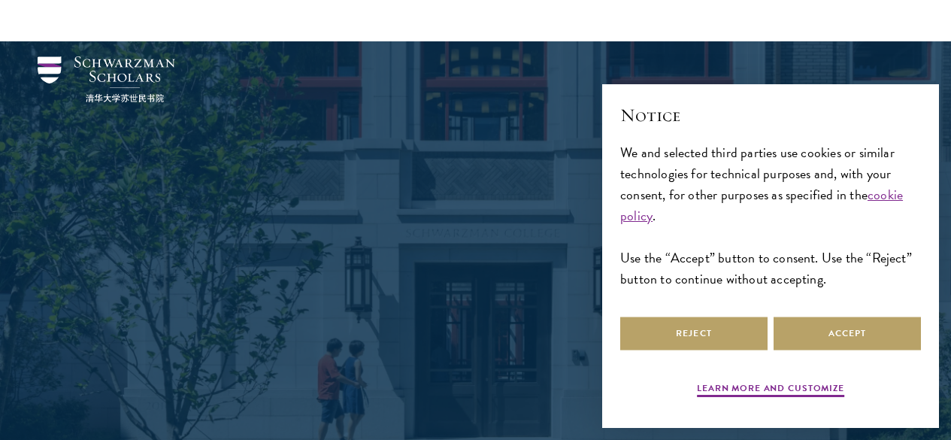
scroll to position [977, 0]
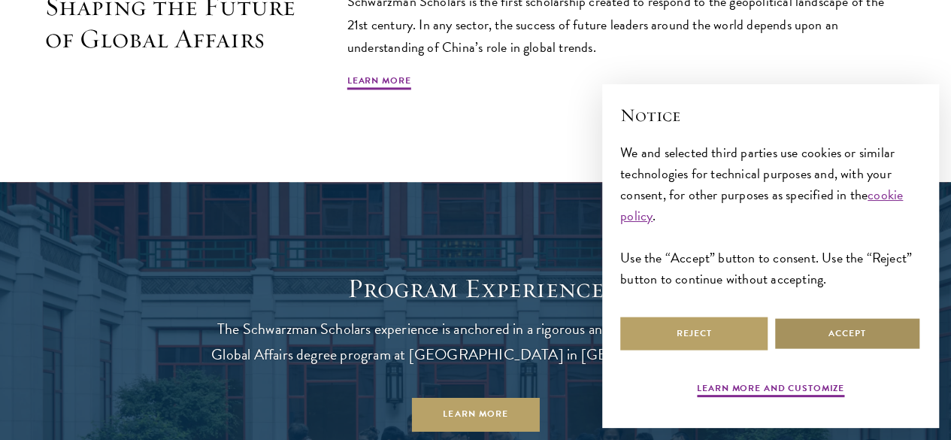
click at [865, 332] on button "Accept" at bounding box center [847, 333] width 147 height 34
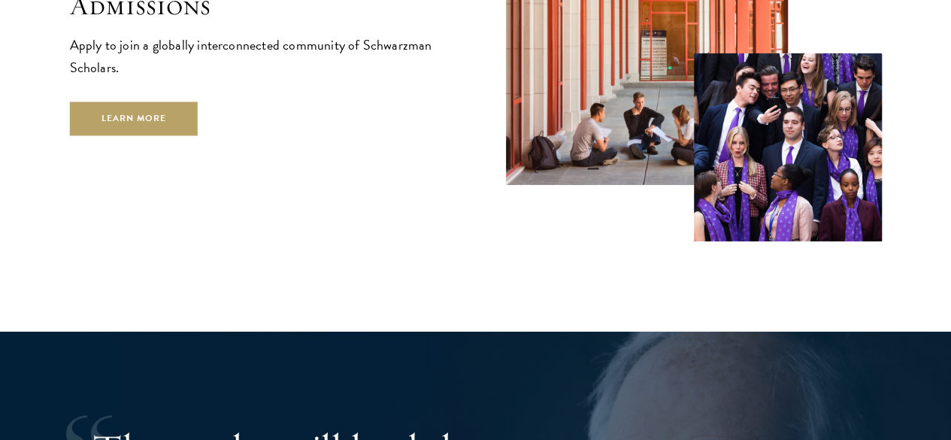
scroll to position [2399, 0]
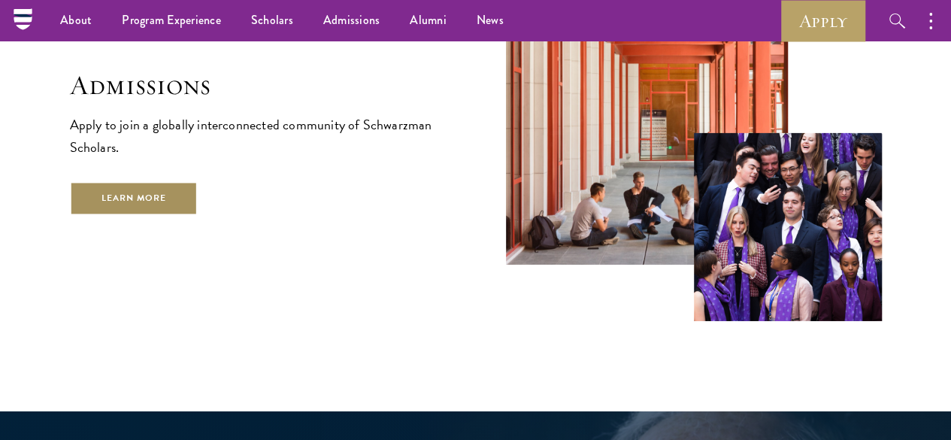
click at [198, 204] on link "Learn More" at bounding box center [134, 198] width 129 height 34
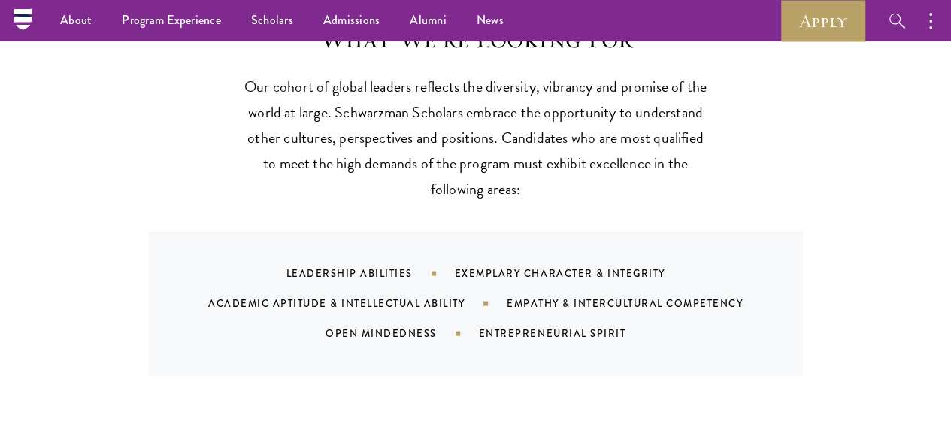
scroll to position [1353, 0]
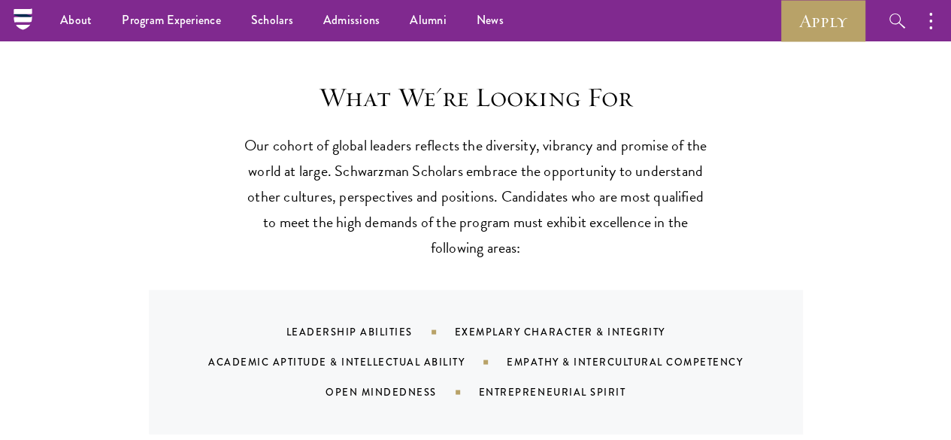
click at [382, 132] on p "Our cohort of global leaders reflects the diversity, vibrancy and promise of th…" at bounding box center [476, 196] width 466 height 128
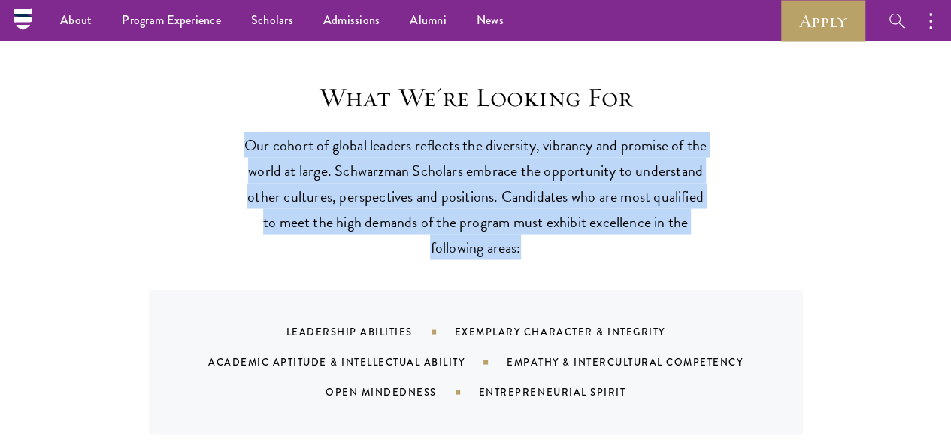
click at [382, 132] on p "Our cohort of global leaders reflects the diversity, vibrancy and promise of th…" at bounding box center [476, 196] width 466 height 128
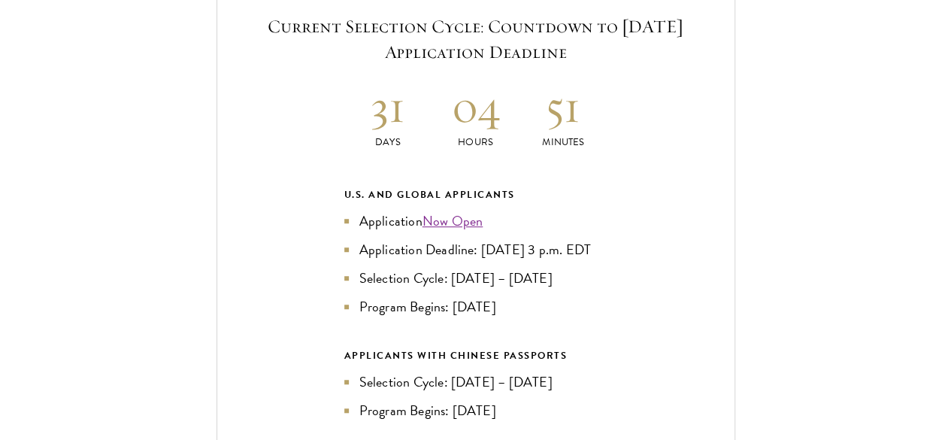
scroll to position [3232, 0]
click at [466, 133] on p "Hours" at bounding box center [476, 141] width 88 height 16
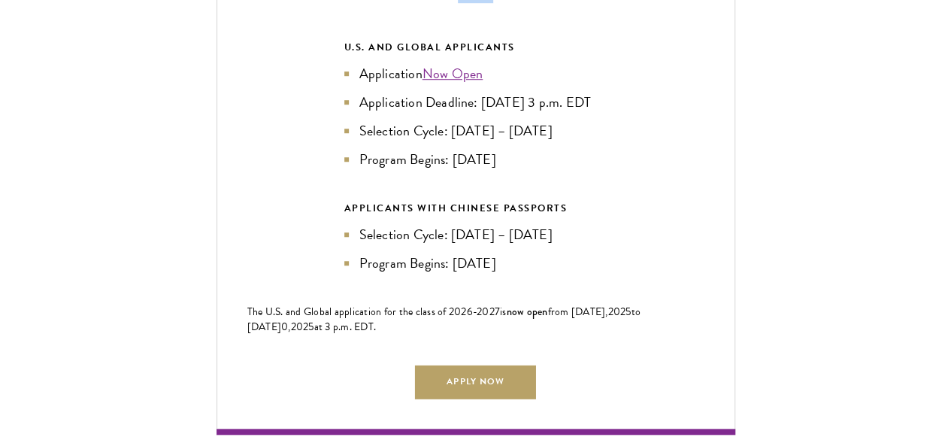
scroll to position [3383, 0]
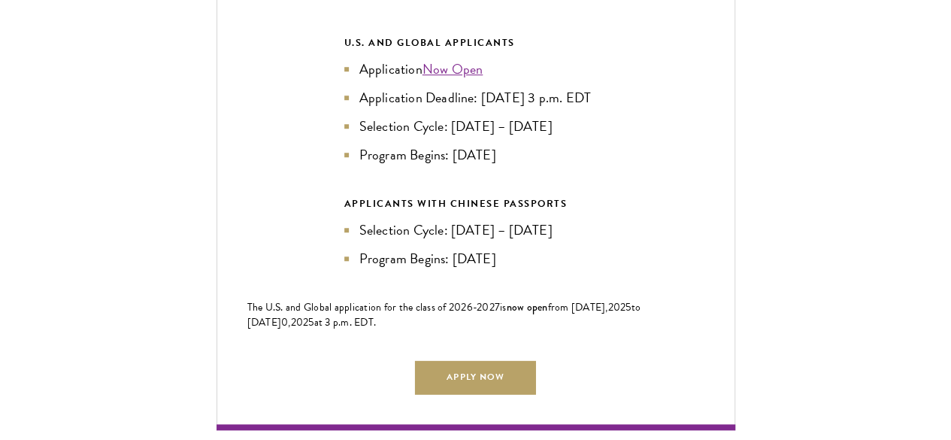
click at [479, 248] on li "Program Begins: [DATE]" at bounding box center [475, 258] width 263 height 21
click at [523, 220] on li "Selection Cycle: [DATE] – [DATE]" at bounding box center [475, 230] width 263 height 21
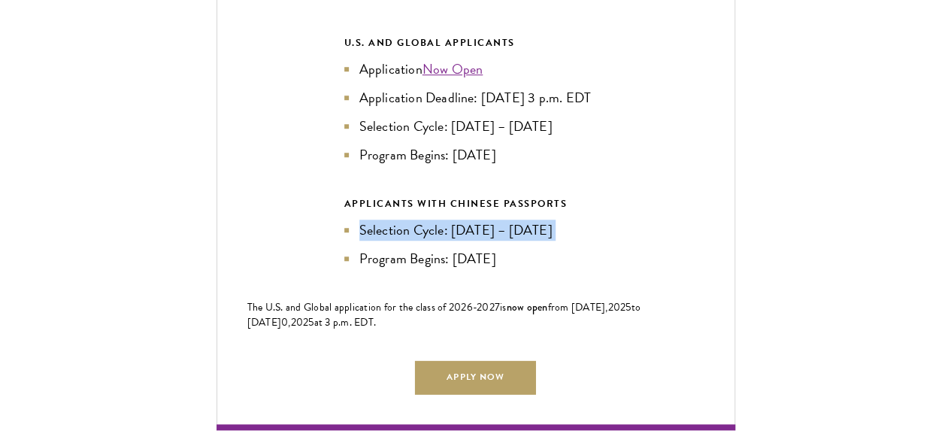
click at [523, 220] on li "Selection Cycle: [DATE] – [DATE]" at bounding box center [475, 230] width 263 height 21
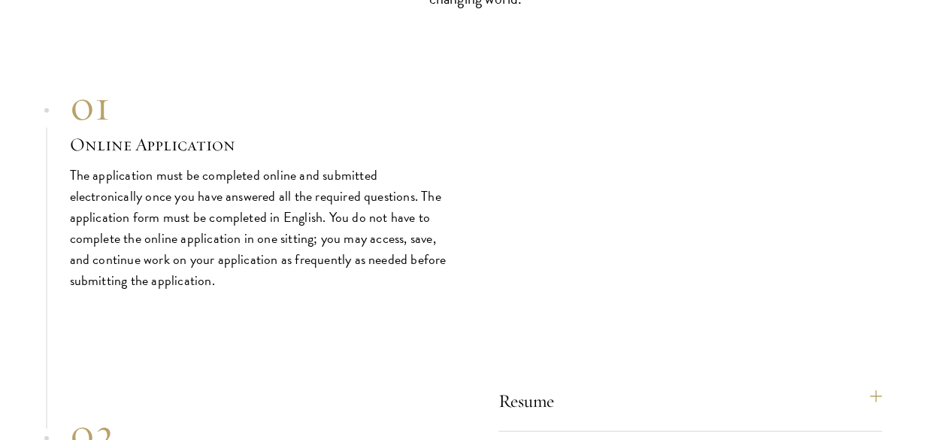
scroll to position [4736, 0]
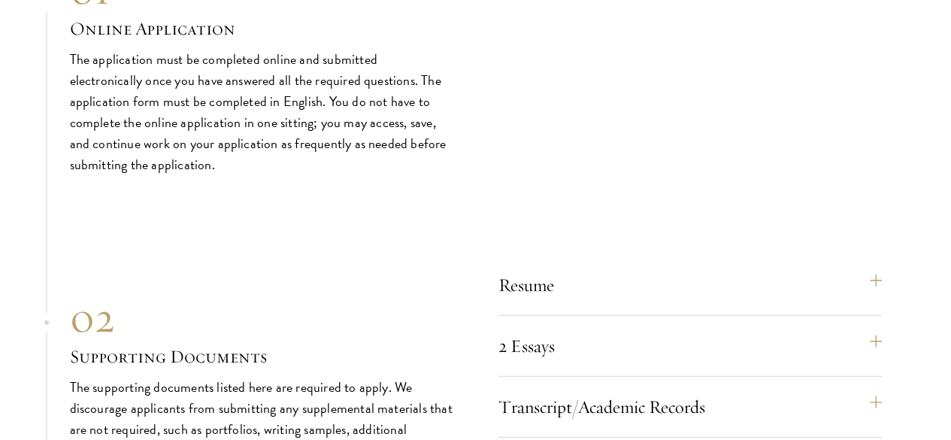
click at [233, 175] on p "The application must be completed online and submitted electronically once you …" at bounding box center [261, 112] width 383 height 126
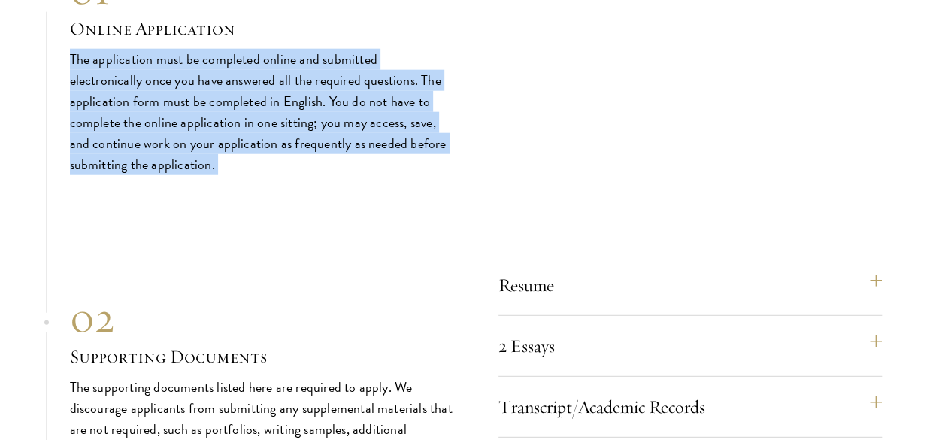
click at [233, 175] on p "The application must be completed online and submitted electronically once you …" at bounding box center [261, 112] width 383 height 126
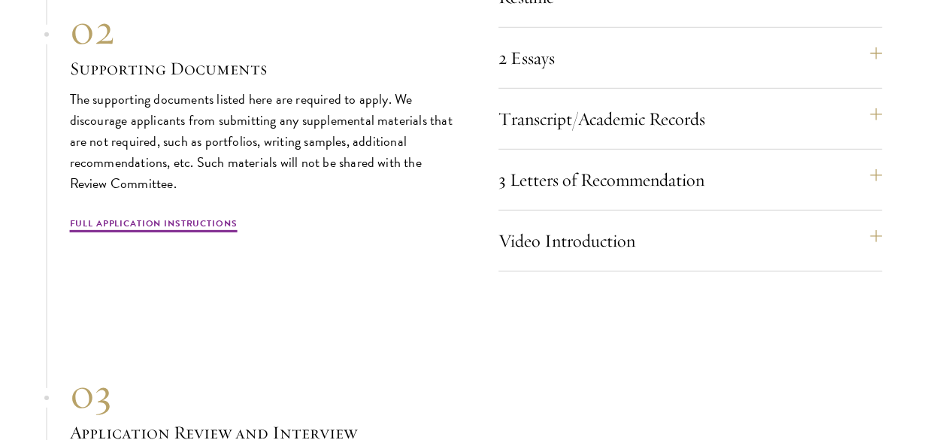
scroll to position [5037, 0]
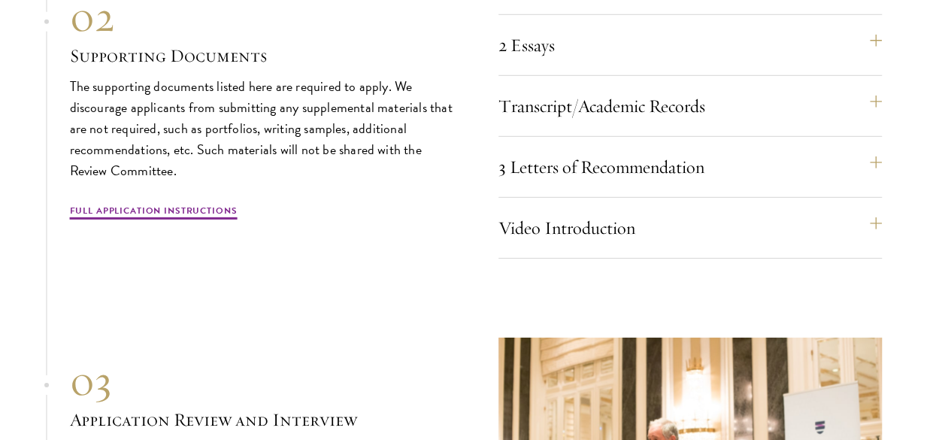
click at [863, 76] on div "2 Essays The two required essays are a Leadership Essay (750 words) and a State…" at bounding box center [689, 51] width 383 height 49
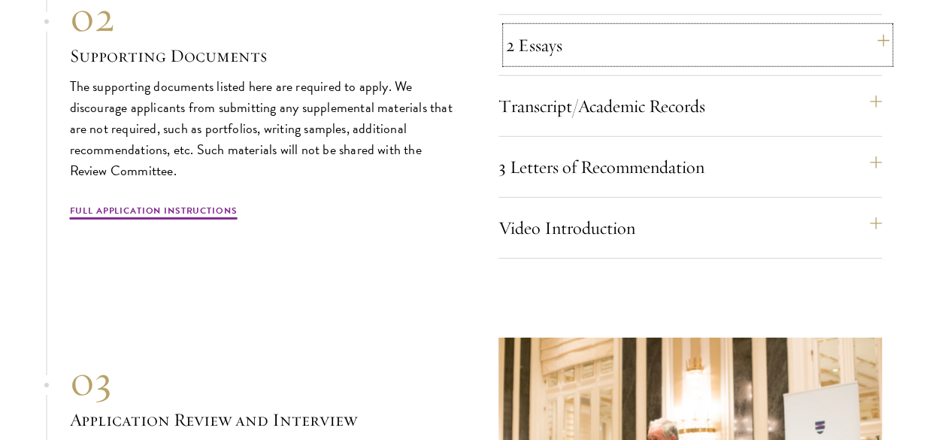
click at [871, 63] on button "2 Essays" at bounding box center [697, 45] width 383 height 36
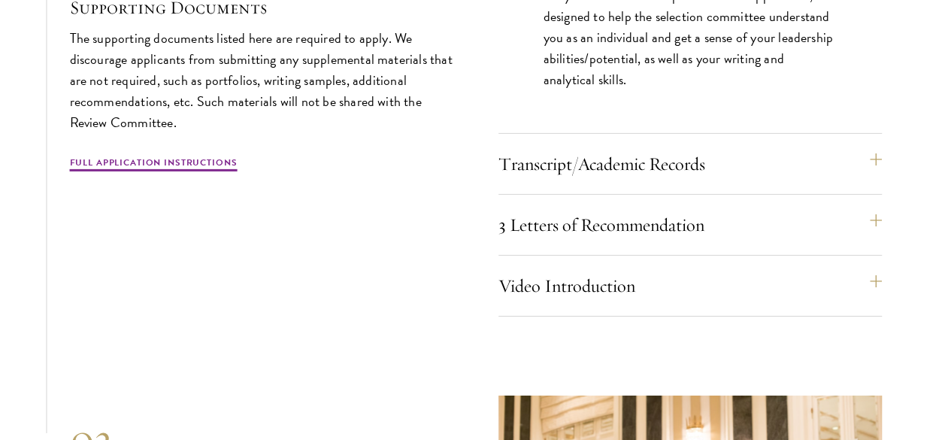
scroll to position [5262, 0]
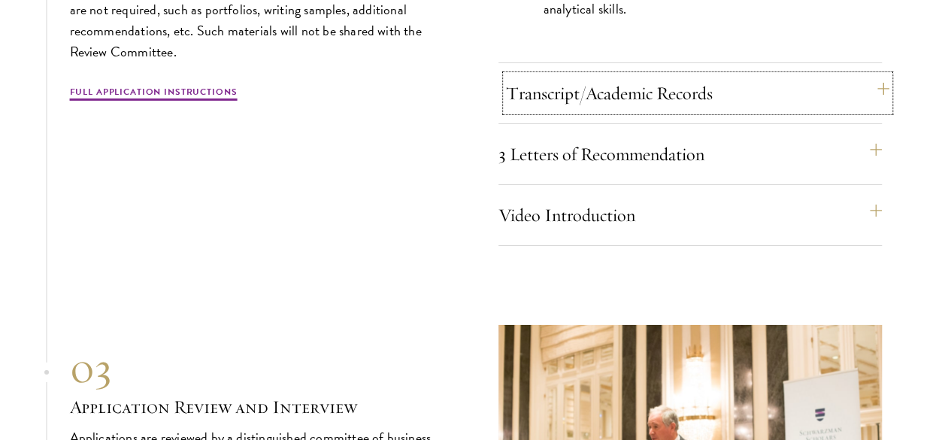
click at [824, 111] on button "Transcript/Academic Records" at bounding box center [697, 93] width 383 height 36
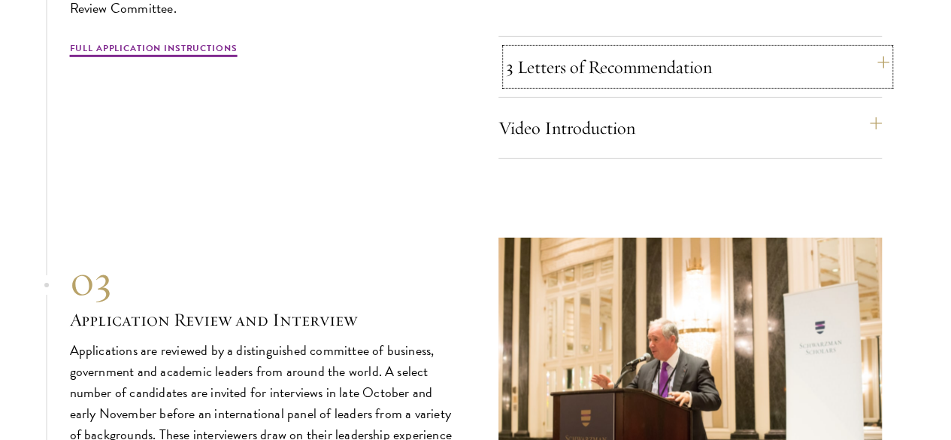
click at [790, 85] on button "3 Letters of Recommendation" at bounding box center [697, 67] width 383 height 36
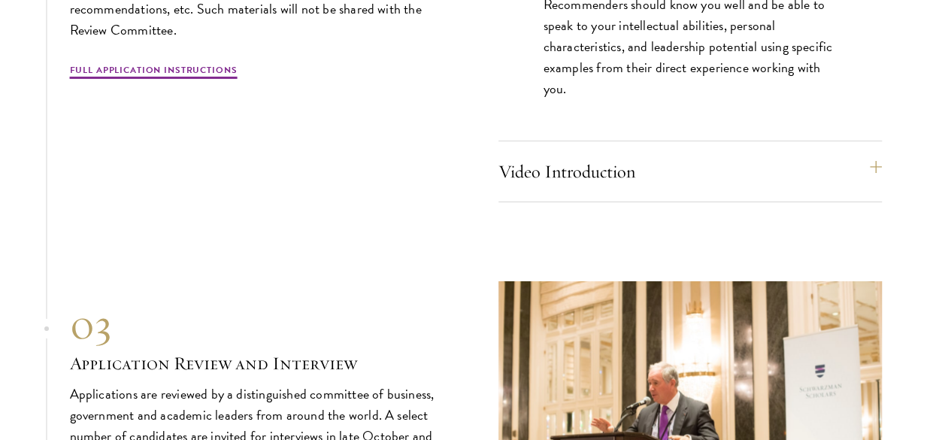
click at [696, 99] on p "Recommenders should know you well and be able to speak to your intellectual abi…" at bounding box center [690, 46] width 293 height 105
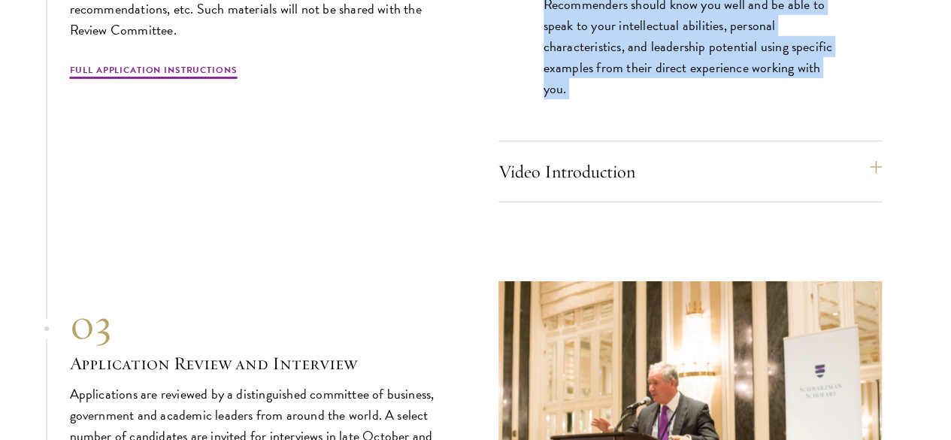
click at [696, 99] on p "Recommenders should know you well and be able to speak to your intellectual abi…" at bounding box center [690, 46] width 293 height 105
click at [671, 99] on p "Recommenders should know you well and be able to speak to your intellectual abi…" at bounding box center [690, 46] width 293 height 105
click at [688, 189] on button "Video Introduction" at bounding box center [697, 171] width 383 height 36
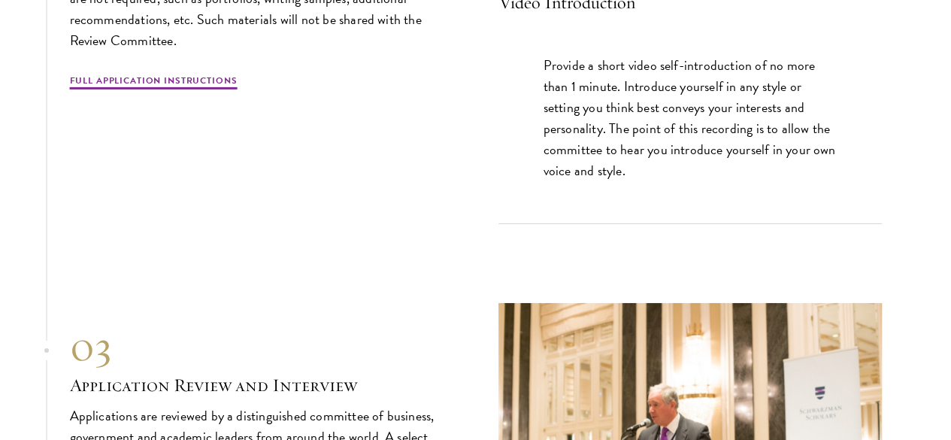
click at [658, 181] on p "Provide a short video self-introduction of no more than 1 minute. Introduce you…" at bounding box center [690, 118] width 293 height 126
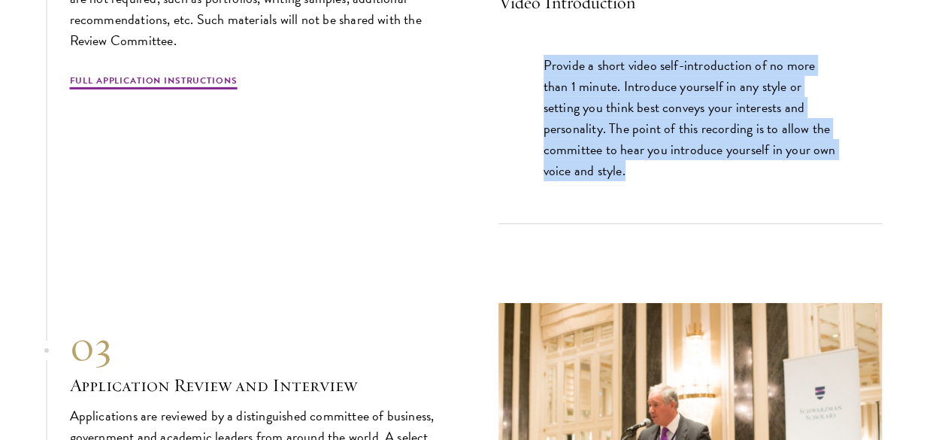
click at [658, 181] on p "Provide a short video self-introduction of no more than 1 minute. Introduce you…" at bounding box center [690, 118] width 293 height 126
click at [650, 181] on p "Provide a short video self-introduction of no more than 1 minute. Introduce you…" at bounding box center [690, 118] width 293 height 126
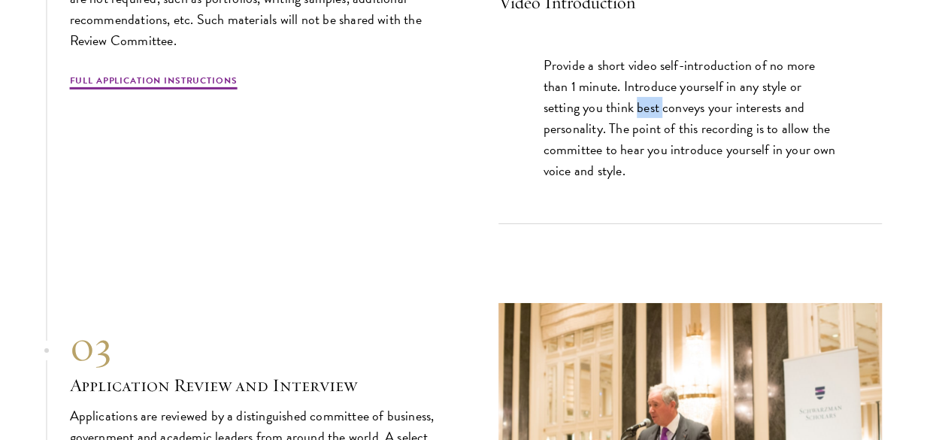
click at [650, 181] on p "Provide a short video self-introduction of no more than 1 minute. Introduce you…" at bounding box center [690, 118] width 293 height 126
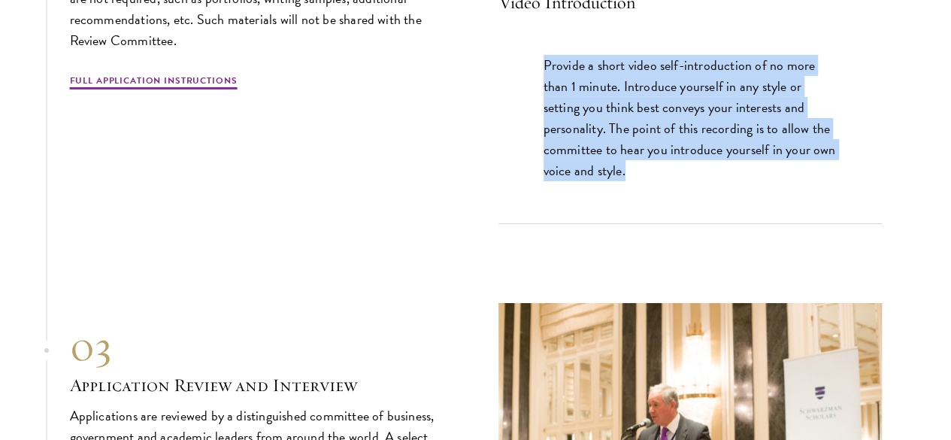
click at [650, 181] on p "Provide a short video self-introduction of no more than 1 minute. Introduce you…" at bounding box center [690, 118] width 293 height 126
click at [670, 181] on p "Provide a short video self-introduction of no more than 1 minute. Introduce you…" at bounding box center [690, 118] width 293 height 126
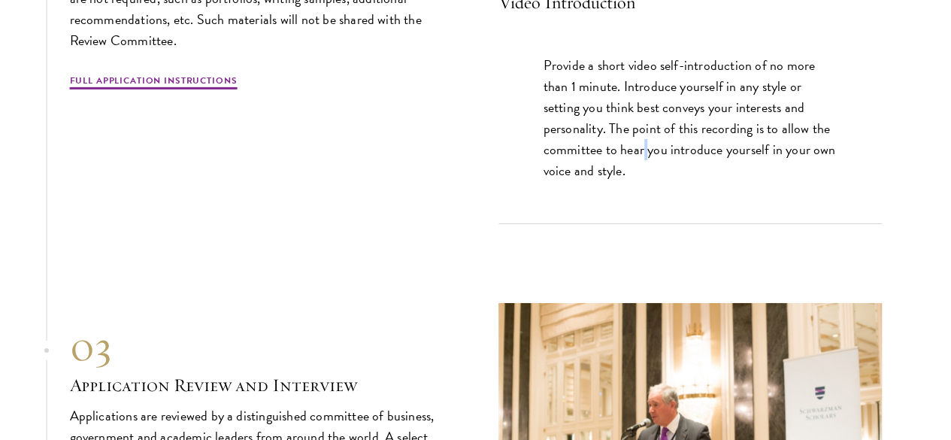
click at [670, 181] on p "Provide a short video self-introduction of no more than 1 minute. Introduce you…" at bounding box center [690, 118] width 293 height 126
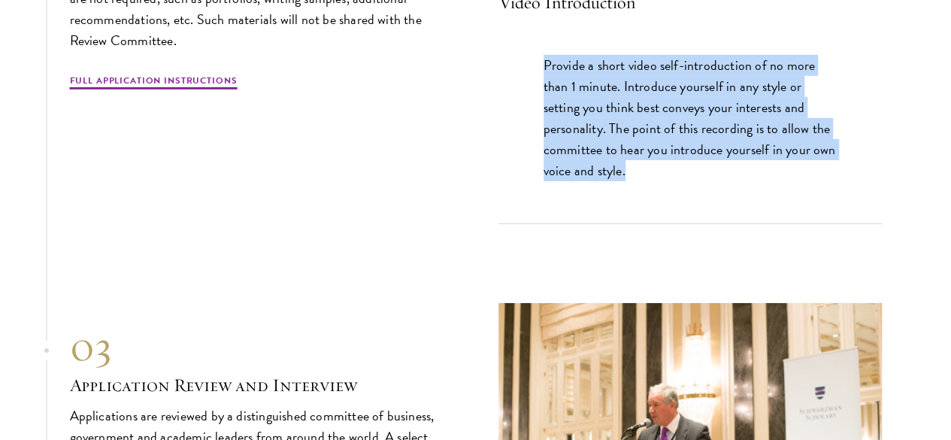
click at [670, 181] on p "Provide a short video self-introduction of no more than 1 minute. Introduce you…" at bounding box center [690, 118] width 293 height 126
click at [672, 181] on p "Provide a short video self-introduction of no more than 1 minute. Introduce you…" at bounding box center [690, 118] width 293 height 126
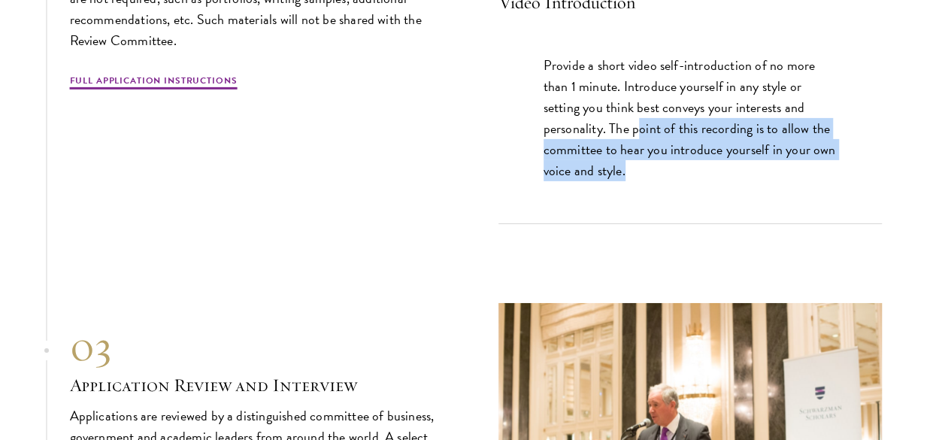
drag, startPoint x: 651, startPoint y: 265, endPoint x: 684, endPoint y: 285, distance: 38.4
click at [684, 181] on p "Provide a short video self-introduction of no more than 1 minute. Introduce you…" at bounding box center [690, 118] width 293 height 126
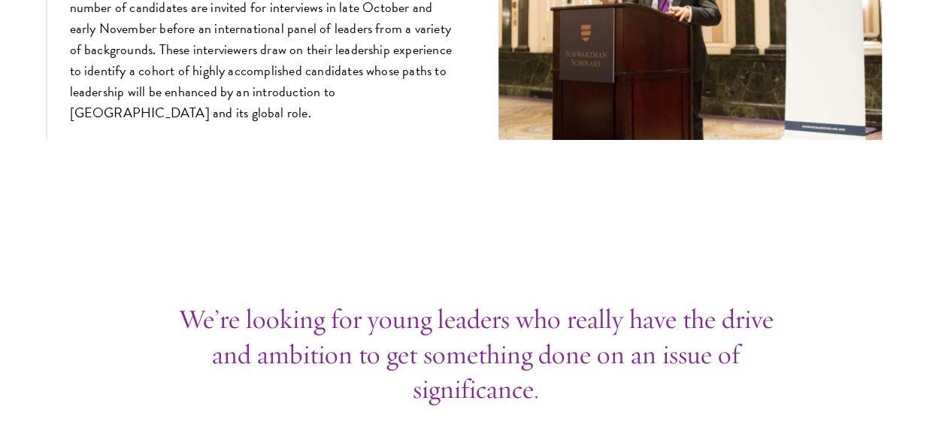
scroll to position [5713, 0]
